Goal: Information Seeking & Learning: Learn about a topic

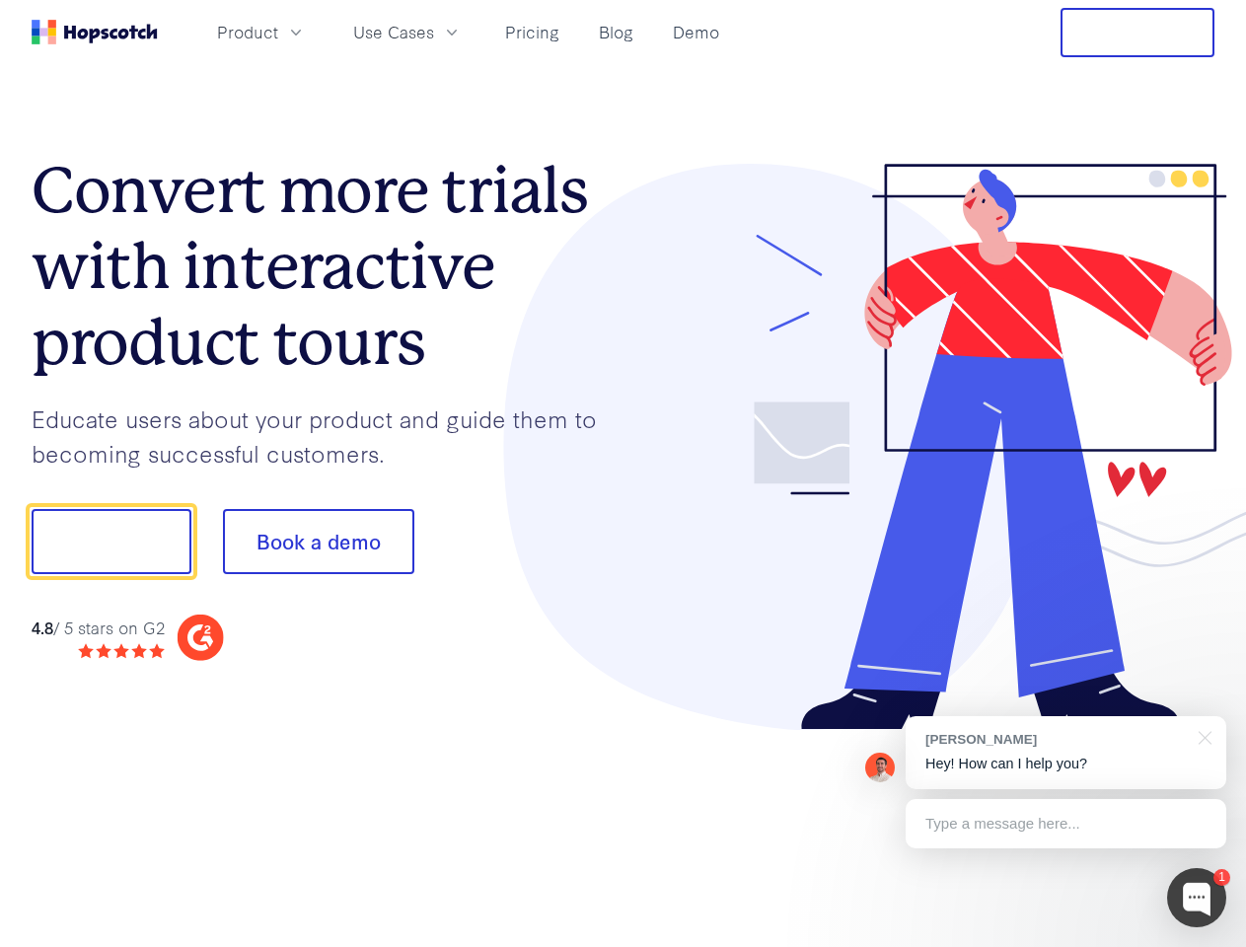
click at [624, 474] on div at bounding box center [920, 447] width 592 height 567
click at [278, 32] on span "Product" at bounding box center [247, 32] width 61 height 25
click at [434, 32] on span "Use Cases" at bounding box center [393, 32] width 81 height 25
click at [1138, 33] on button "Free Trial" at bounding box center [1138, 32] width 154 height 49
click at [111, 542] on button "Show me!" at bounding box center [112, 541] width 160 height 65
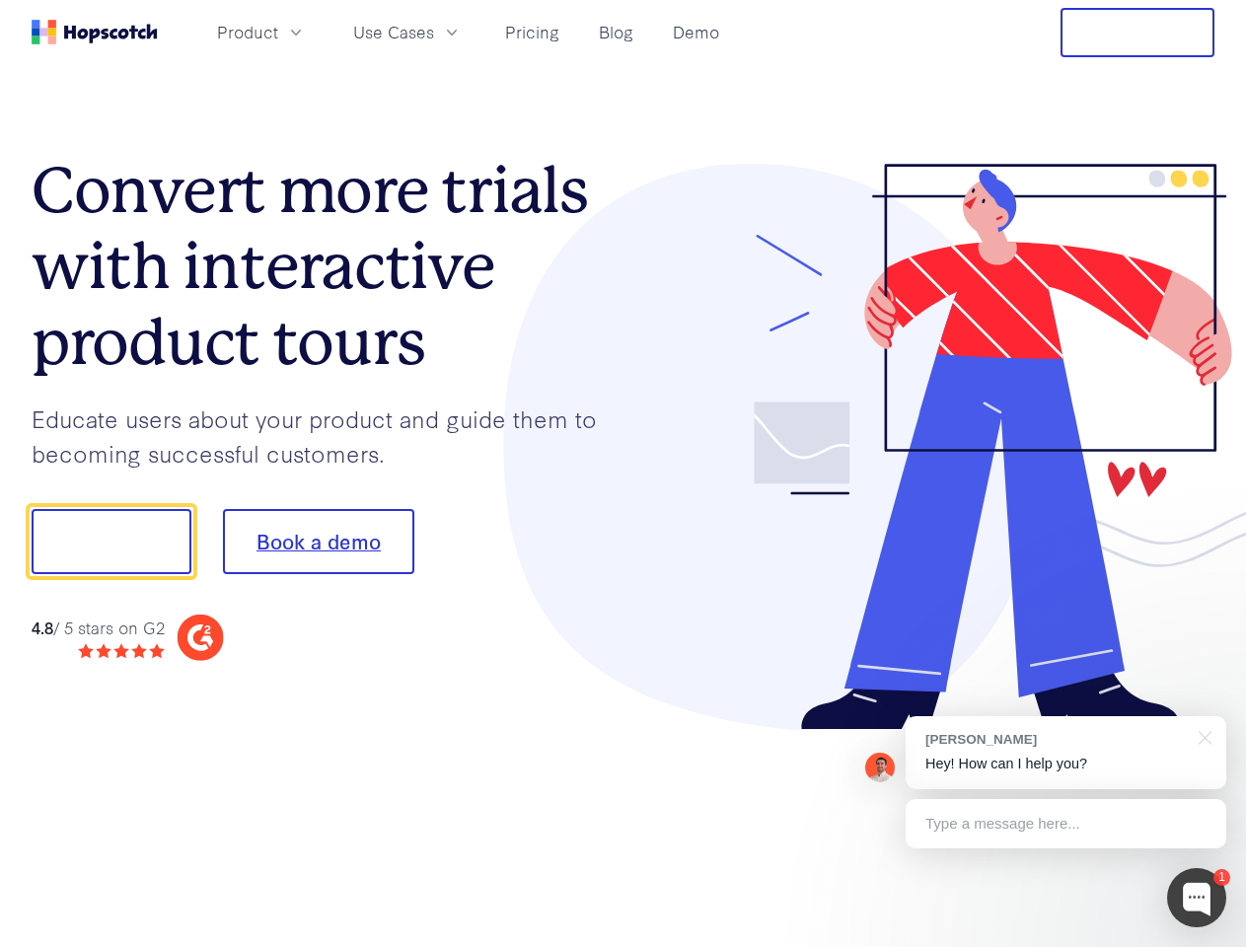
click at [318, 542] on button "Book a demo" at bounding box center [318, 541] width 191 height 65
click at [1197, 898] on div at bounding box center [1196, 897] width 59 height 59
click at [1066, 753] on div "[PERSON_NAME] Hey! How can I help you?" at bounding box center [1066, 752] width 321 height 73
click at [1202, 736] on div at bounding box center [1042, 539] width 370 height 658
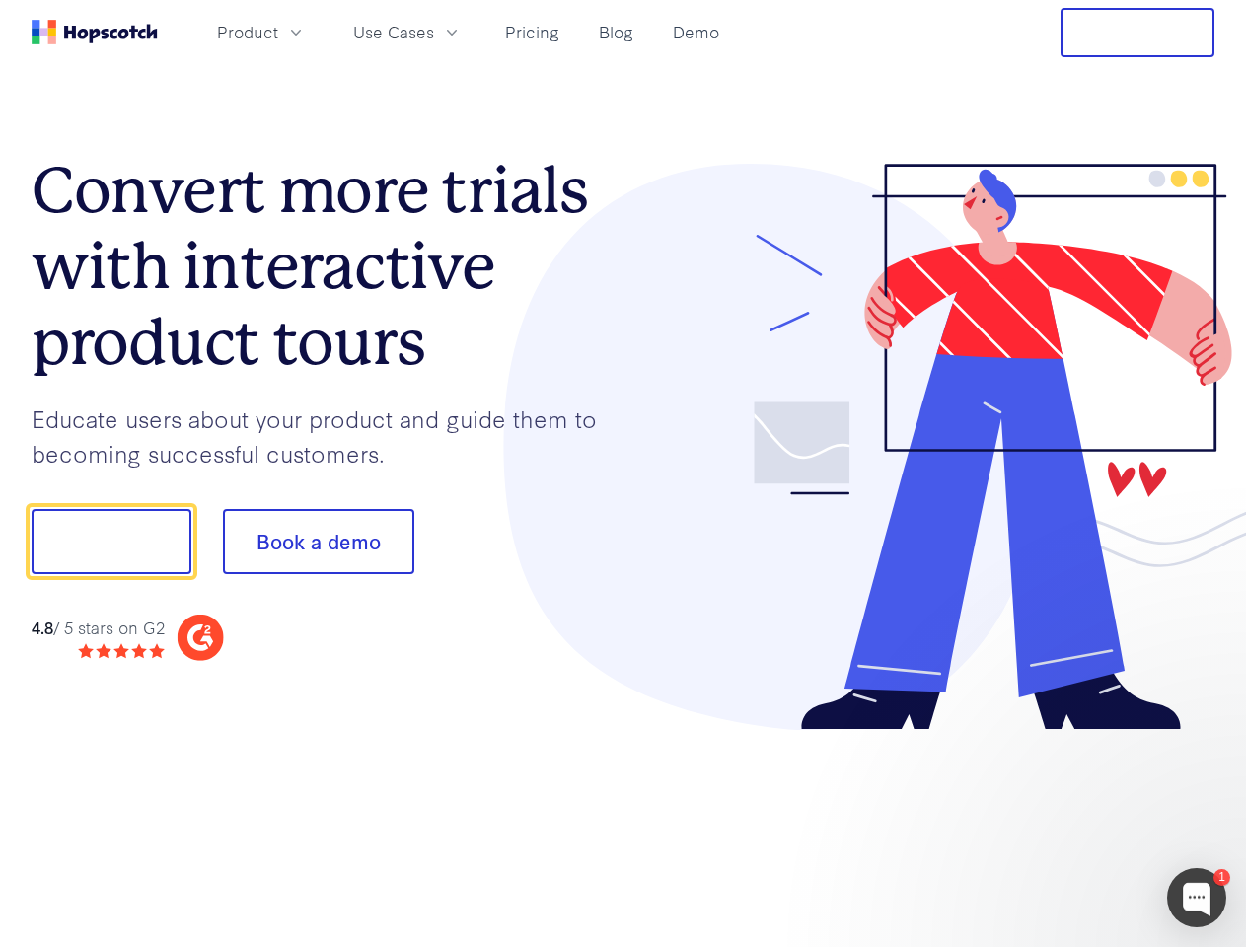
click at [1066, 824] on div at bounding box center [1042, 672] width 370 height 394
